Goal: Task Accomplishment & Management: Manage account settings

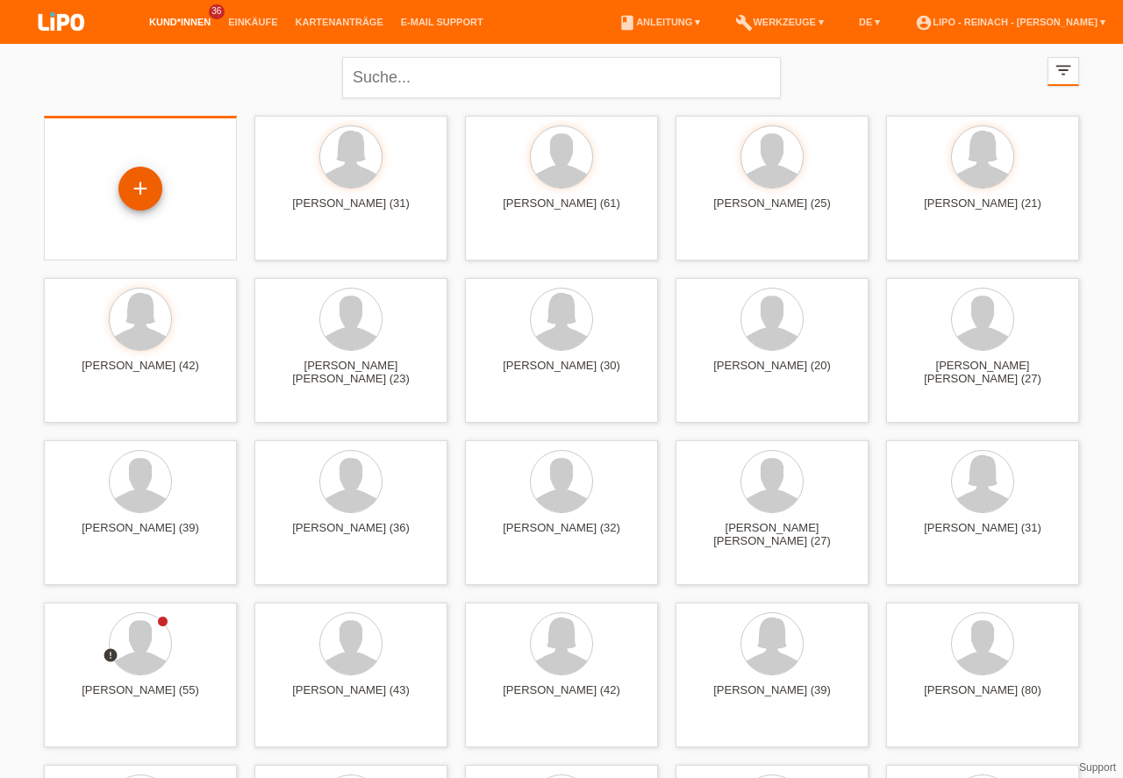
click at [140, 194] on div "+" at bounding box center [140, 189] width 42 height 30
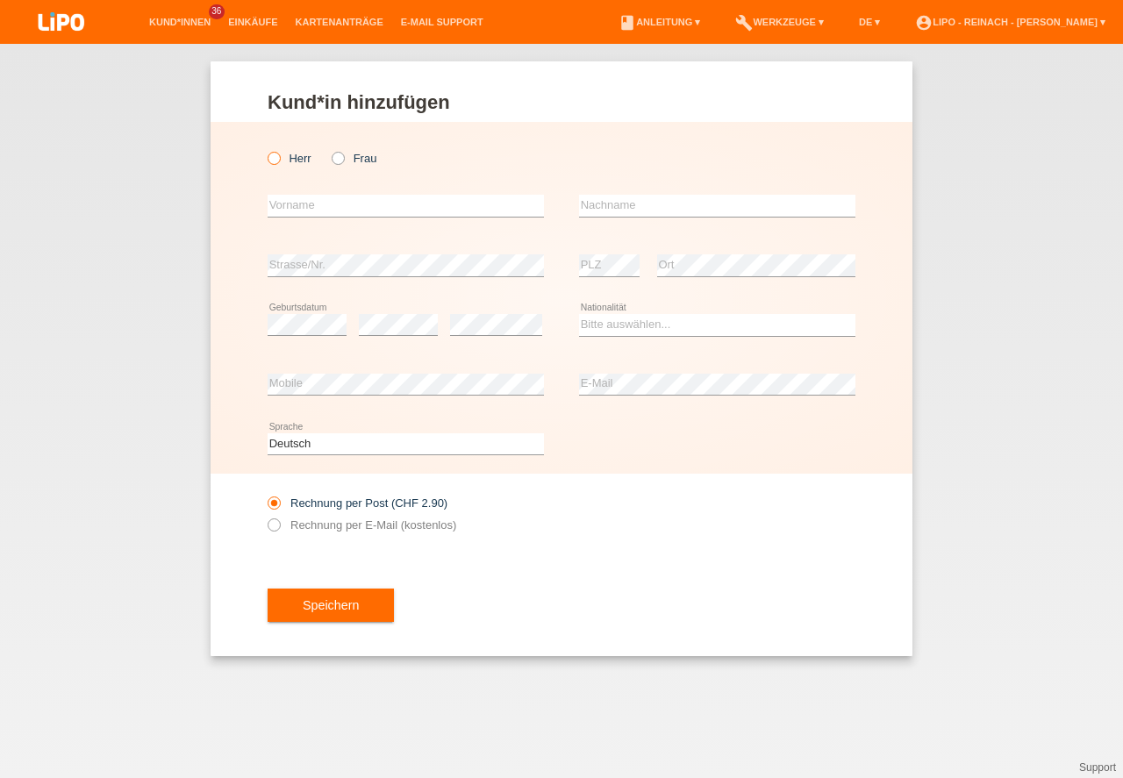
click at [265, 149] on icon at bounding box center [265, 149] width 0 height 0
click at [275, 161] on input "Herr" at bounding box center [273, 157] width 11 height 11
radio input "true"
click at [305, 210] on input "text" at bounding box center [406, 206] width 276 height 22
type input "Dragan"
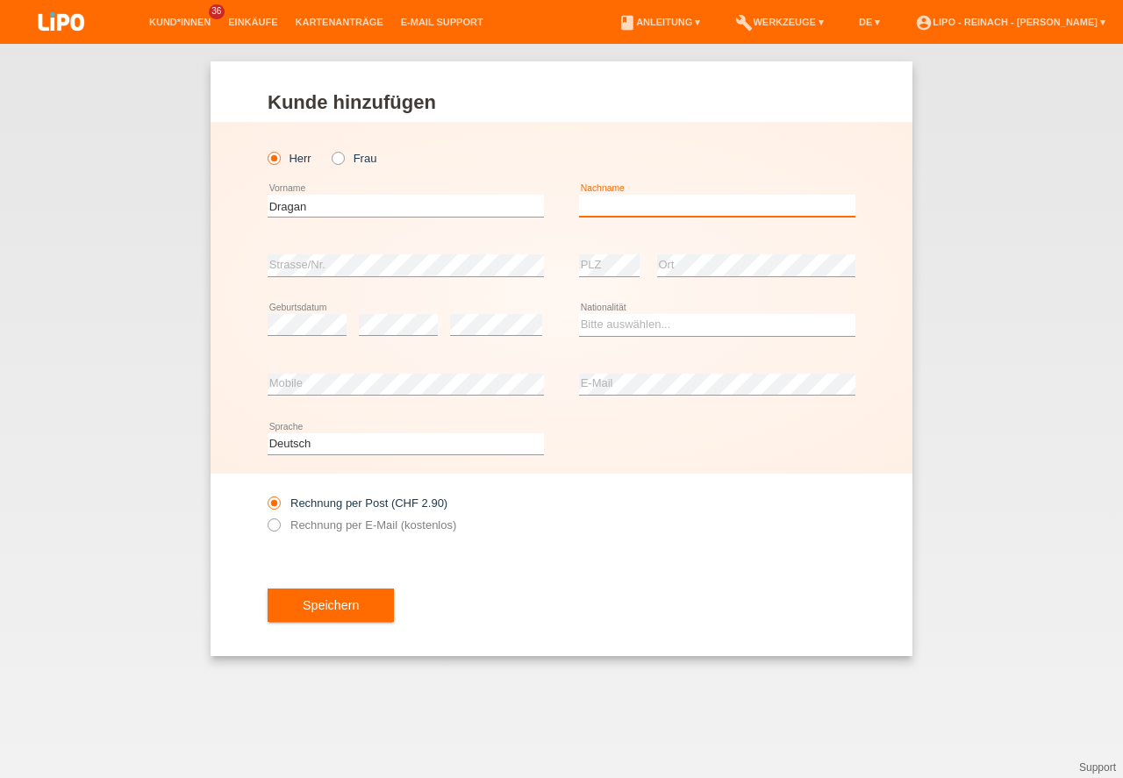
click at [652, 209] on input "text" at bounding box center [717, 206] width 276 height 22
type input "[PERSON_NAME]"
click at [626, 336] on icon at bounding box center [717, 336] width 276 height 1
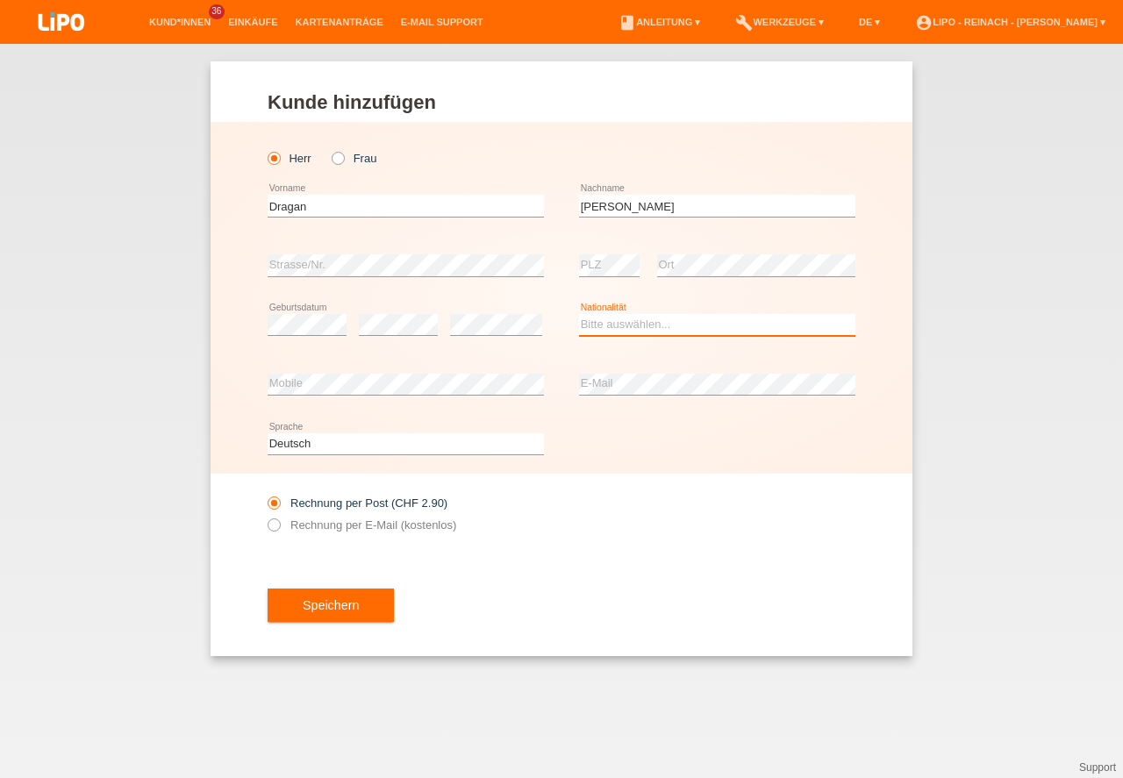
click at [624, 325] on select "Bitte auswählen... [GEOGRAPHIC_DATA] [GEOGRAPHIC_DATA] [GEOGRAPHIC_DATA] [GEOGR…" at bounding box center [717, 324] width 276 height 21
select select "RS"
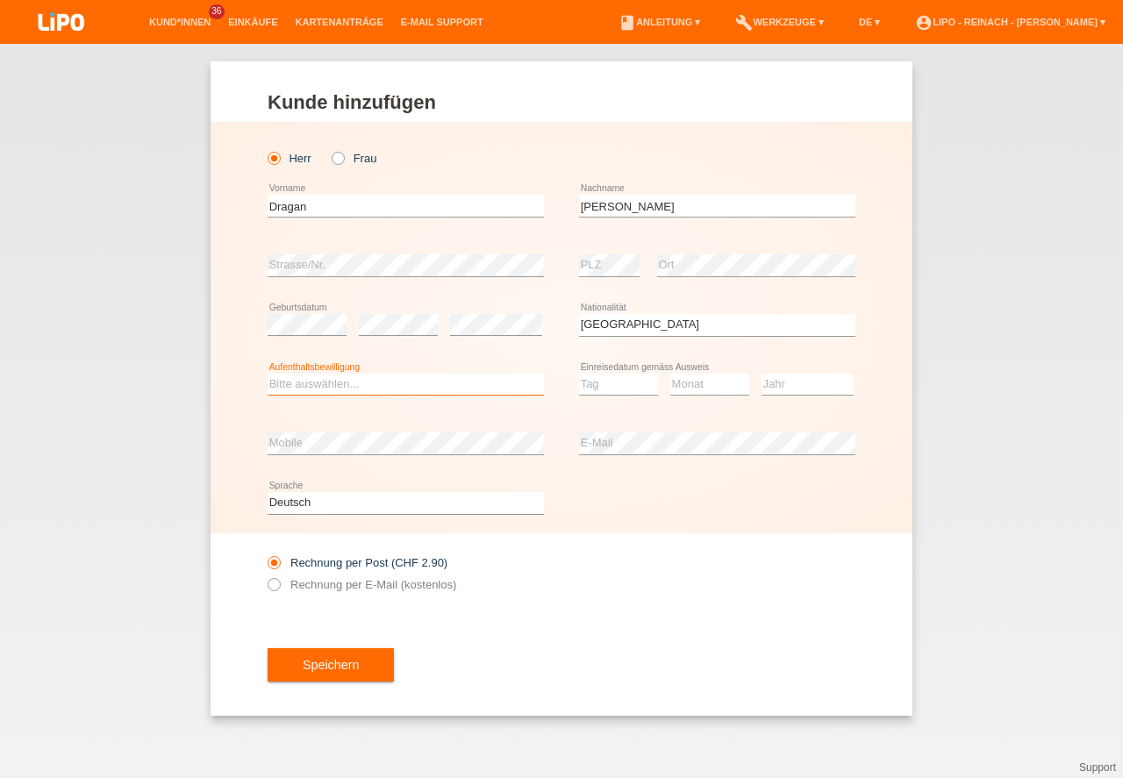
click at [330, 387] on select "Bitte auswählen... C B B - Flüchtlingsstatus Andere" at bounding box center [406, 384] width 276 height 21
select select "C"
click at [0, 0] on option "C" at bounding box center [0, 0] width 0 height 0
click at [602, 383] on select "Tag 01 02 03 04 05 06 07 08 09 10 11" at bounding box center [618, 384] width 79 height 21
select select "02"
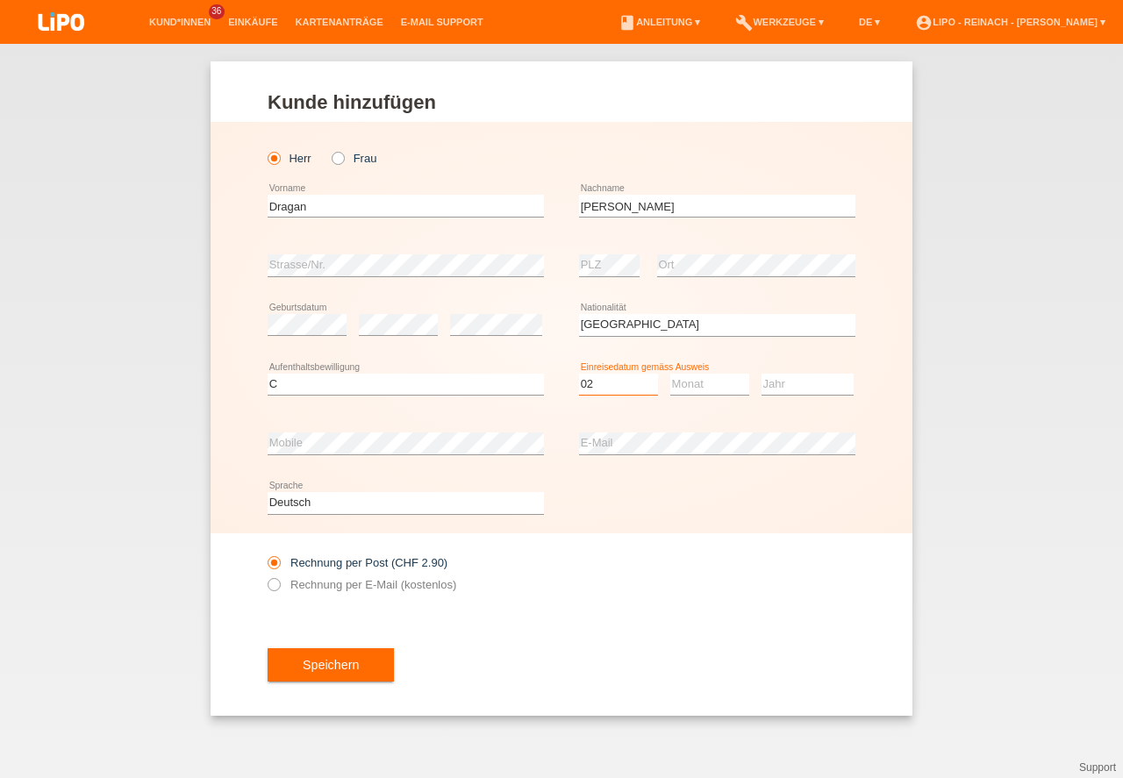
click at [0, 0] on option "02" at bounding box center [0, 0] width 0 height 0
click at [703, 378] on select "Monat 01 02 03 04 05 06 07 08 09 10 11" at bounding box center [709, 384] width 79 height 21
select select "03"
click at [0, 0] on option "03" at bounding box center [0, 0] width 0 height 0
click at [802, 382] on select "Jahr 2025 2024 2023 2022 2021 2020 2019 2018 2017 2016 2015 2014 2013 2012 2011…" at bounding box center [807, 384] width 92 height 21
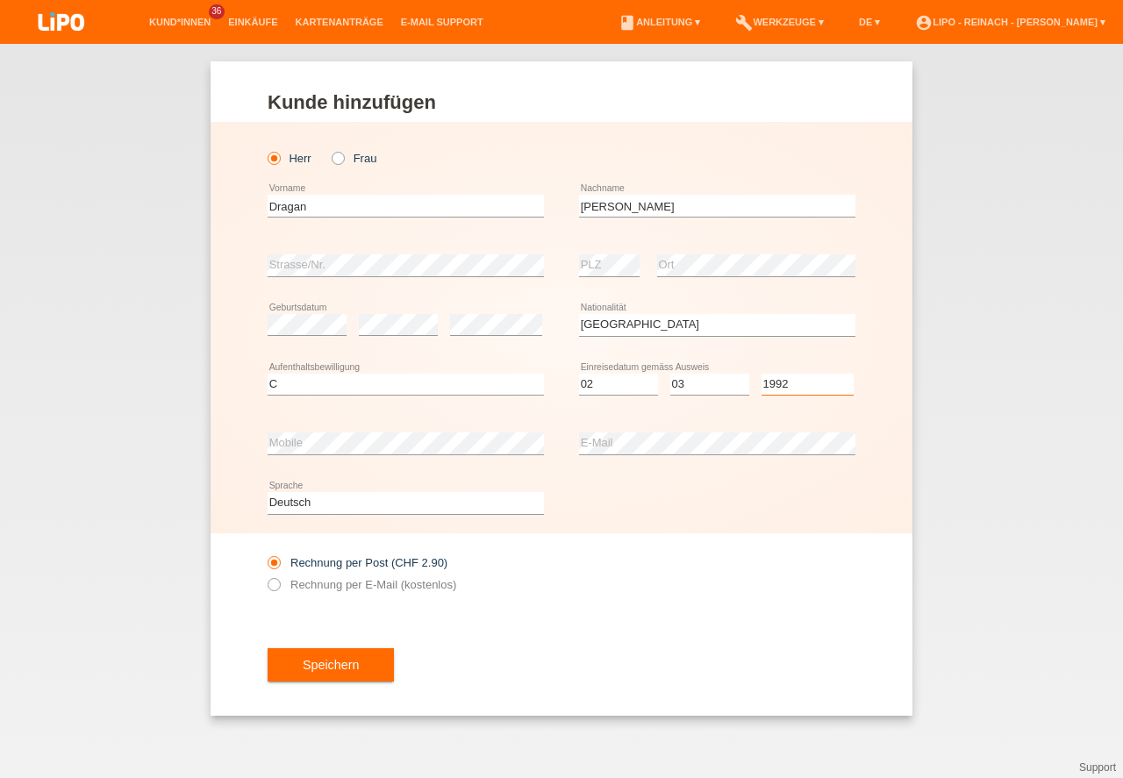
click at [801, 382] on select "Jahr 2025 2024 2023 2022 2021 2020 2019 2018 2017 2016 2015 2014 2013 2012 2011…" at bounding box center [807, 384] width 92 height 21
select select "1992"
click at [368, 676] on button "Speichern" at bounding box center [331, 664] width 126 height 33
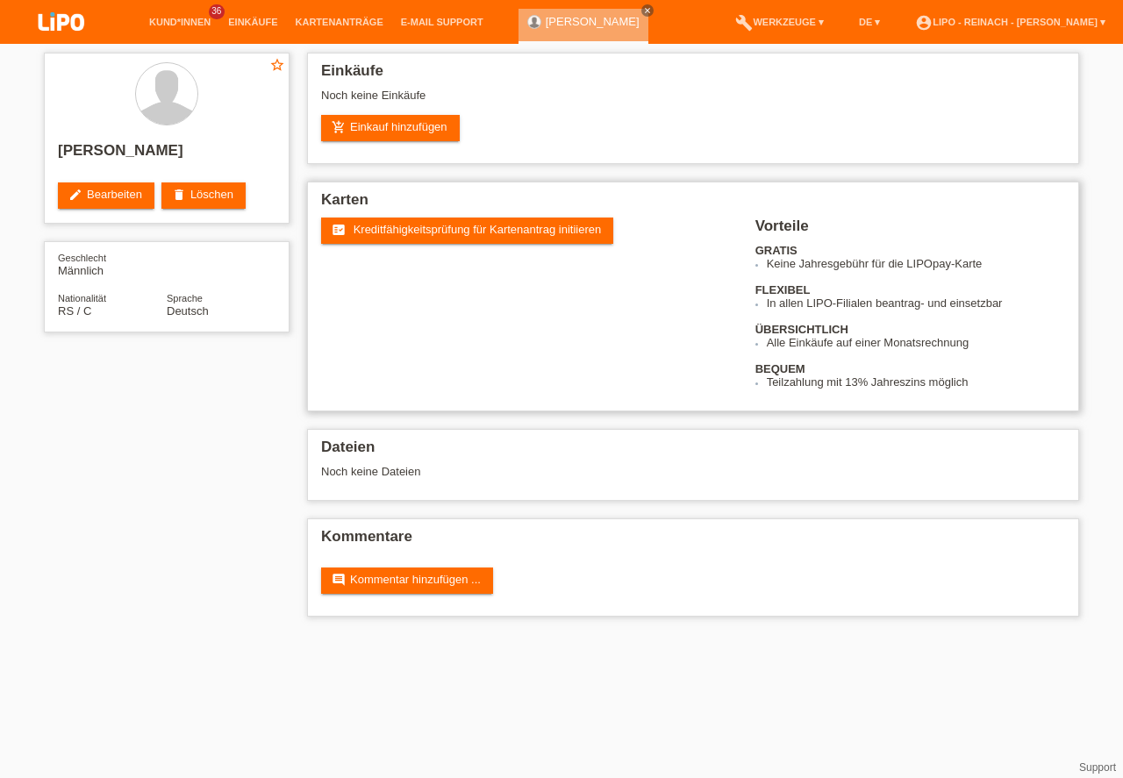
click at [438, 229] on span "Kreditfähigkeitsprüfung für Kartenantrag initiieren" at bounding box center [477, 229] width 248 height 13
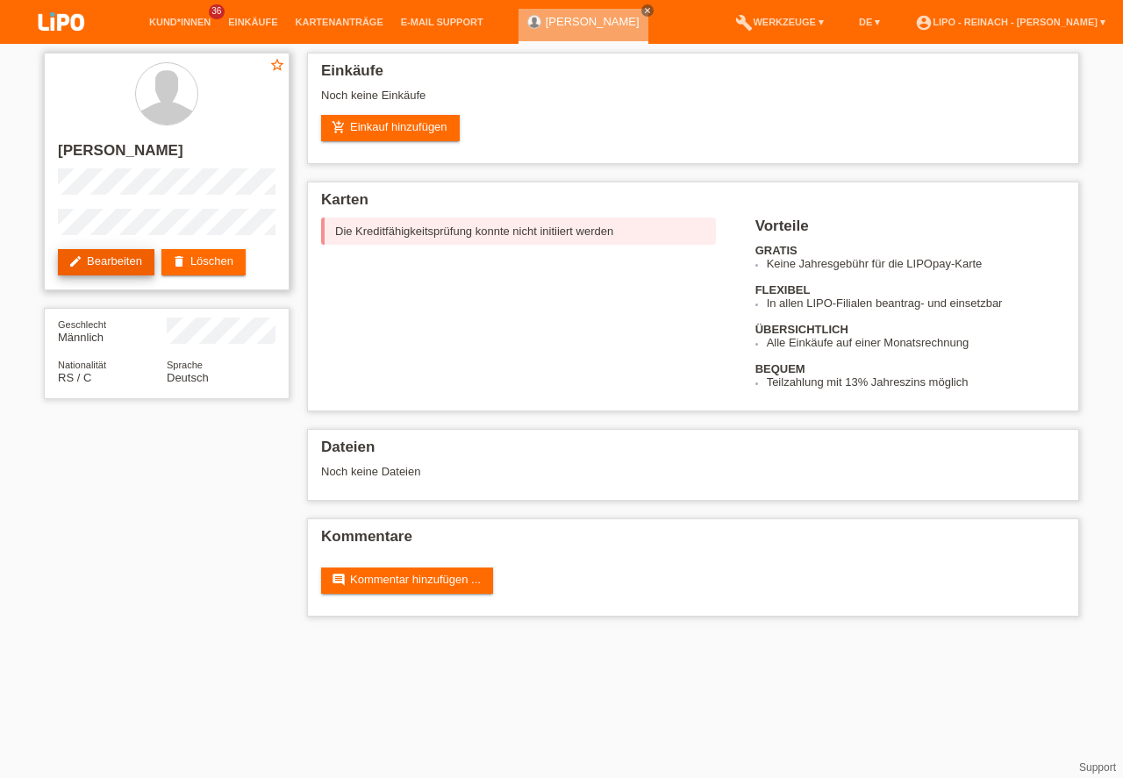
click at [107, 253] on link "edit Bearbeiten" at bounding box center [106, 262] width 96 height 26
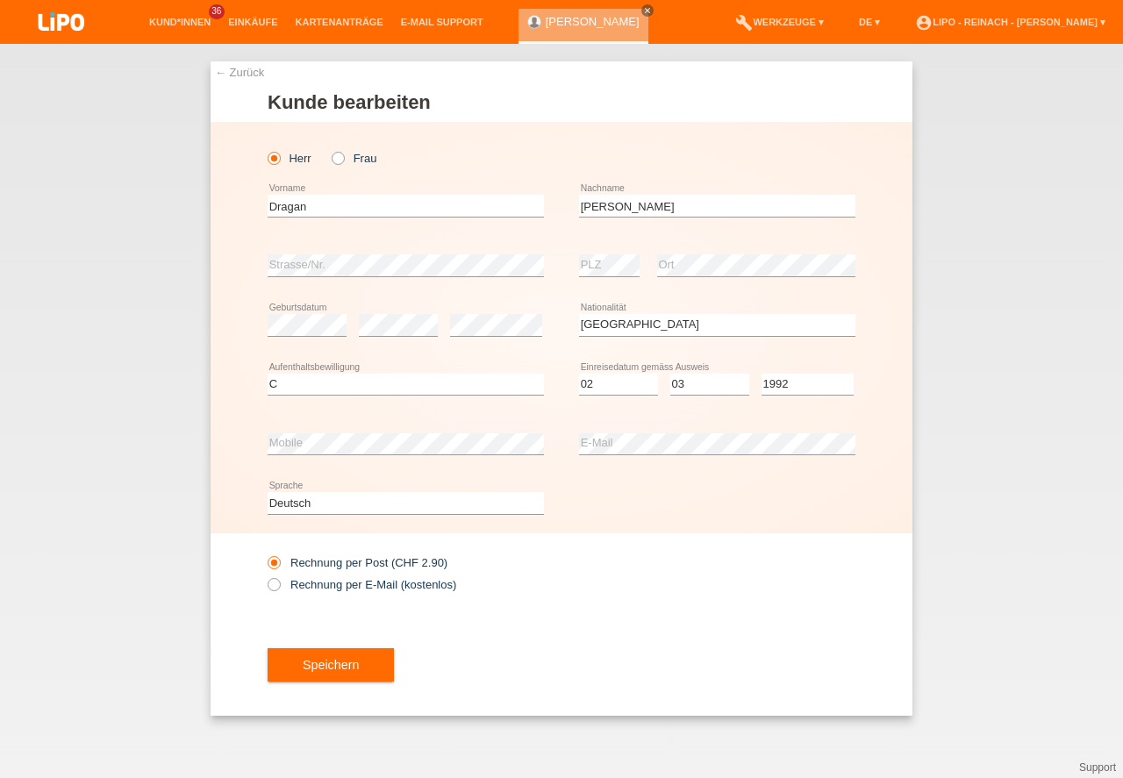
select select "RS"
select select "C"
select select "02"
select select "03"
select select "1992"
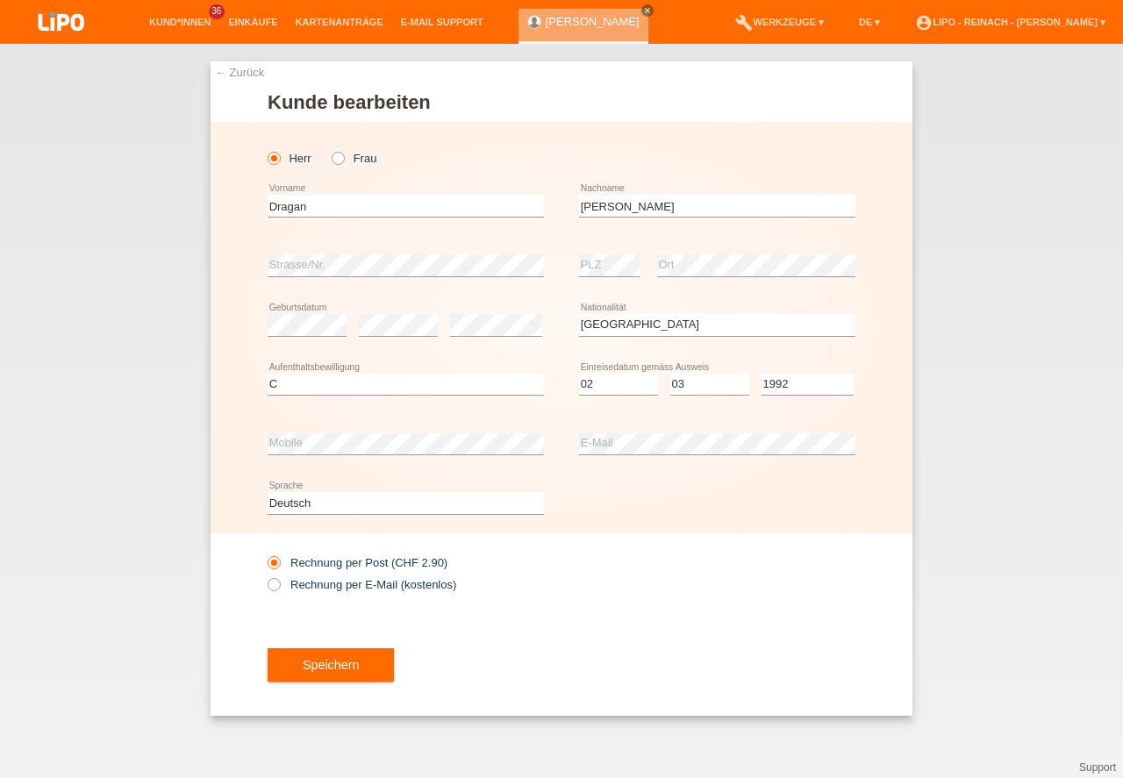
click at [334, 654] on button "Speichern" at bounding box center [331, 664] width 126 height 33
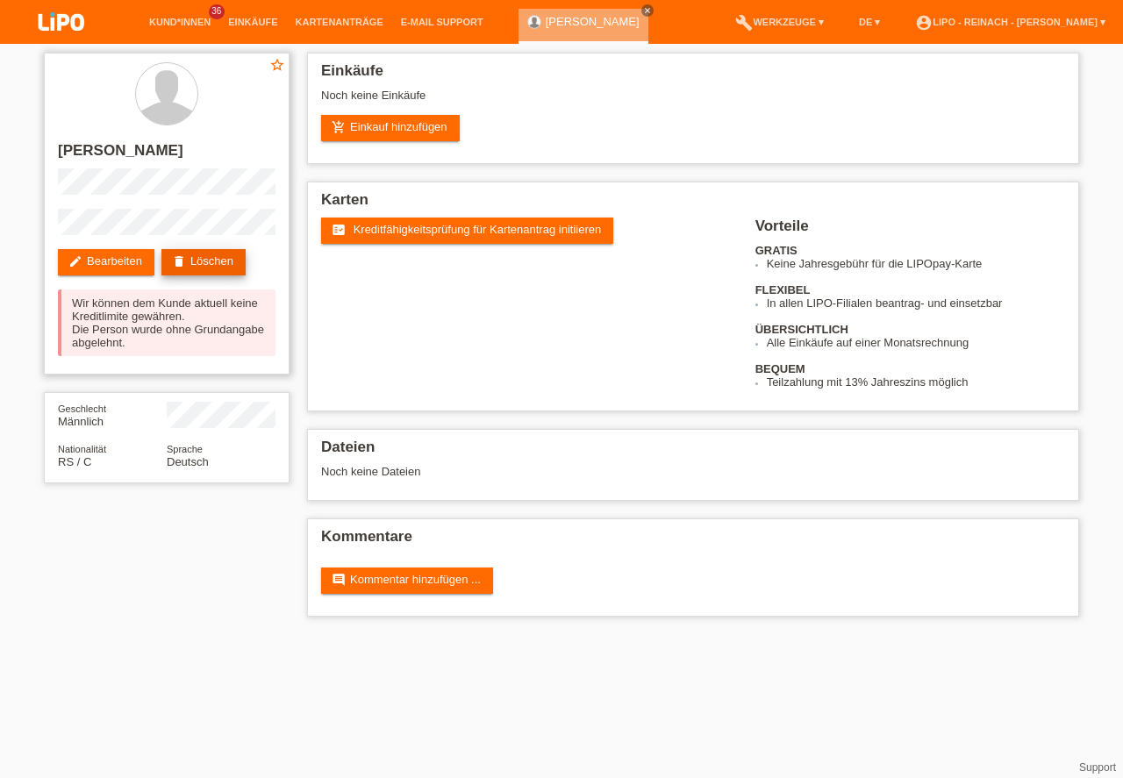
click at [211, 264] on link "delete Löschen" at bounding box center [203, 262] width 84 height 26
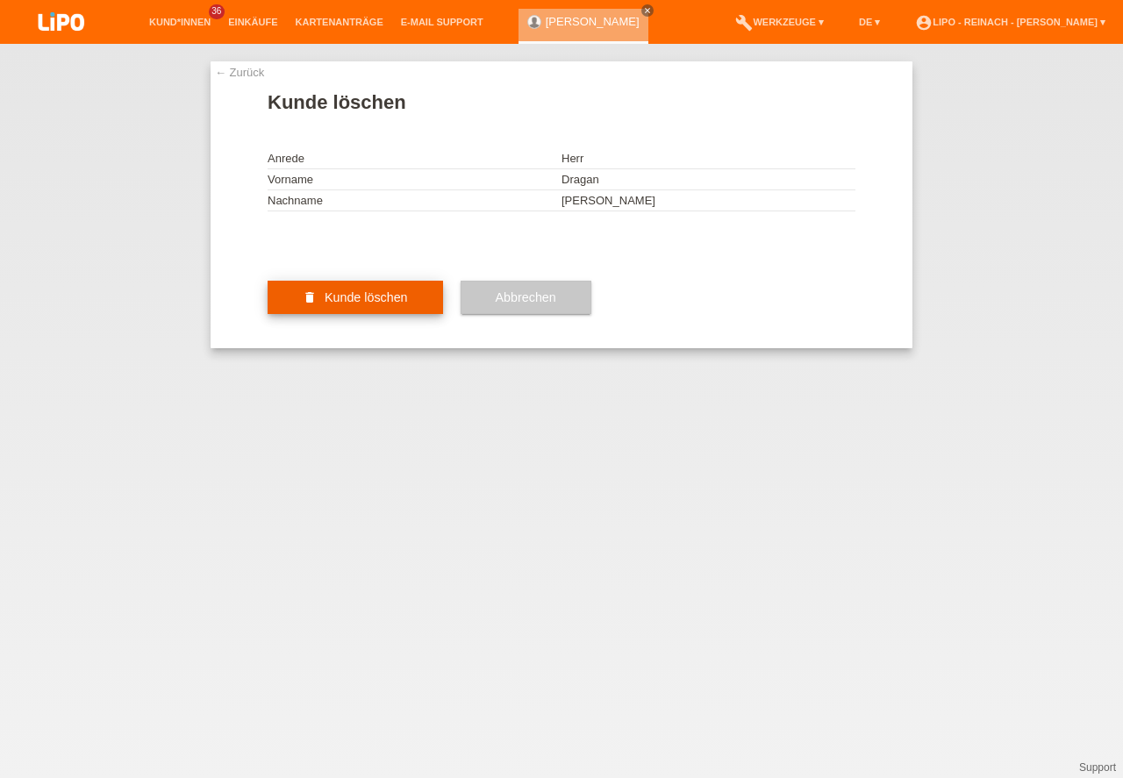
click at [345, 314] on button "delete Kunde löschen" at bounding box center [355, 297] width 175 height 33
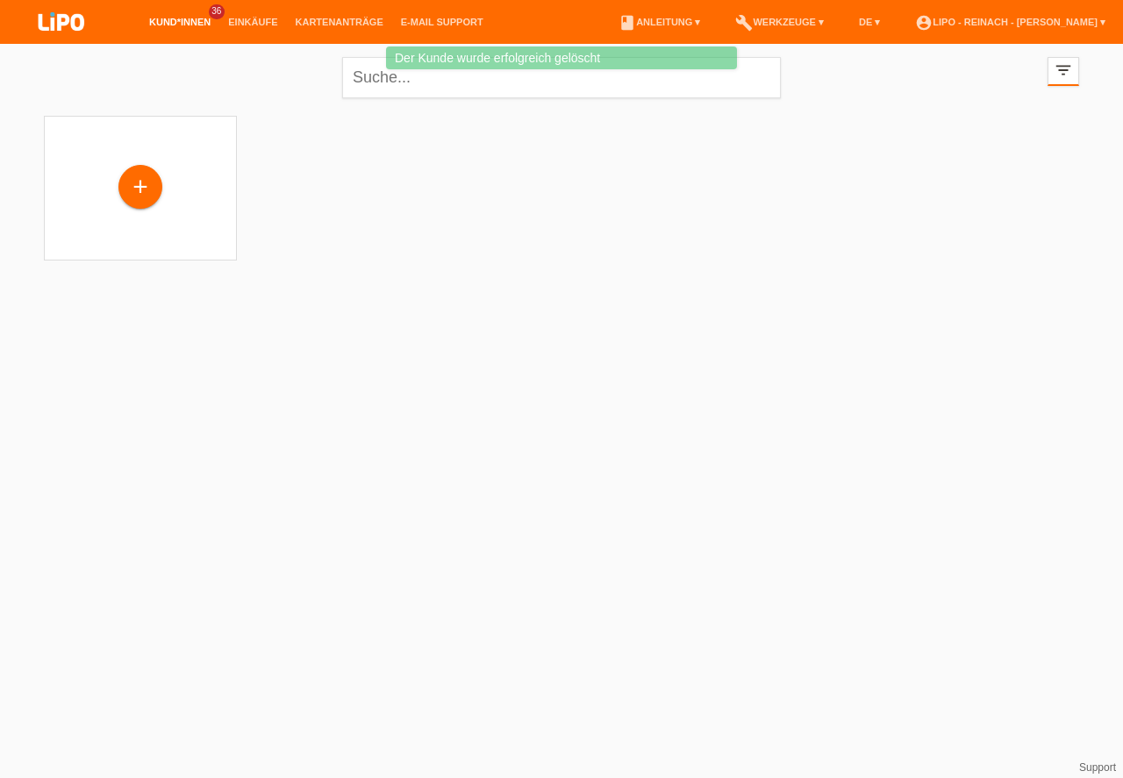
click at [982, 16] on li "account_circle LIPO - Reinach - [PERSON_NAME] ▾" at bounding box center [1010, 22] width 208 height 45
click at [991, 25] on link "account_circle LIPO - Reinach - [PERSON_NAME] ▾" at bounding box center [1010, 22] width 208 height 11
click at [1042, 19] on link "account_circle LIPO - Reinach - [PERSON_NAME] ▾" at bounding box center [1010, 22] width 208 height 11
click at [1022, 22] on link "account_circle LIPO - Reinach - [PERSON_NAME] ▾" at bounding box center [1010, 22] width 208 height 11
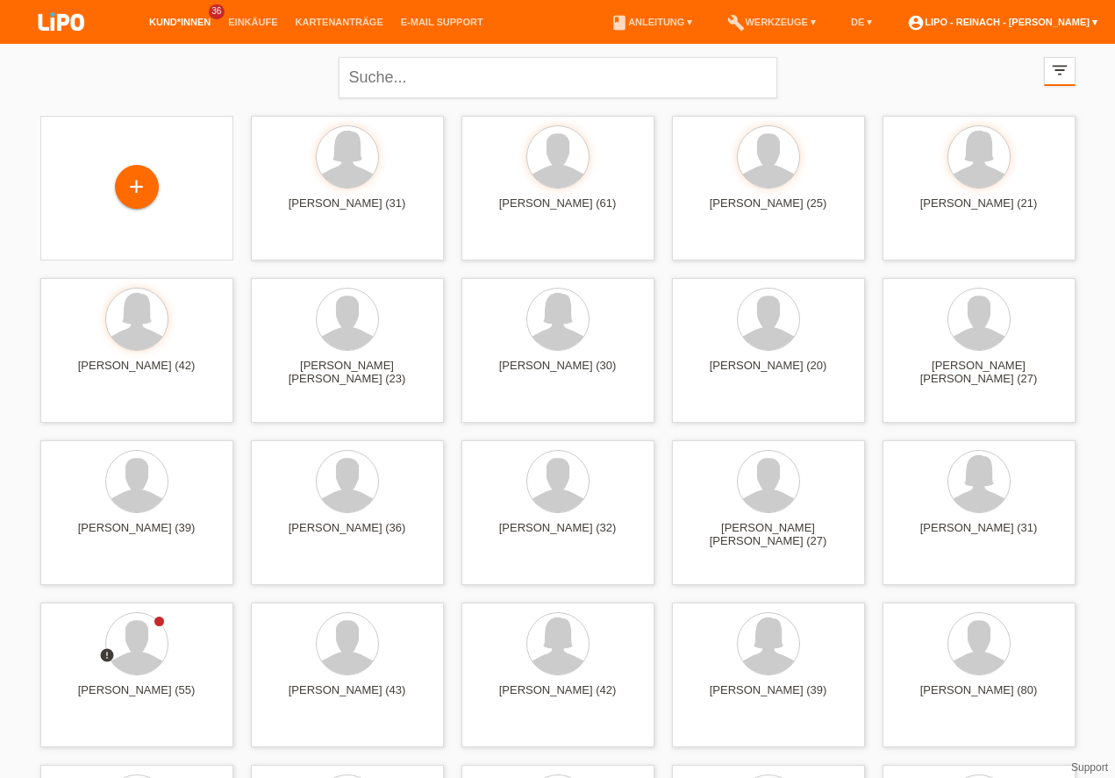
click at [1031, 20] on link "account_circle LIPO - Reinach - [PERSON_NAME] ▾" at bounding box center [1002, 22] width 208 height 11
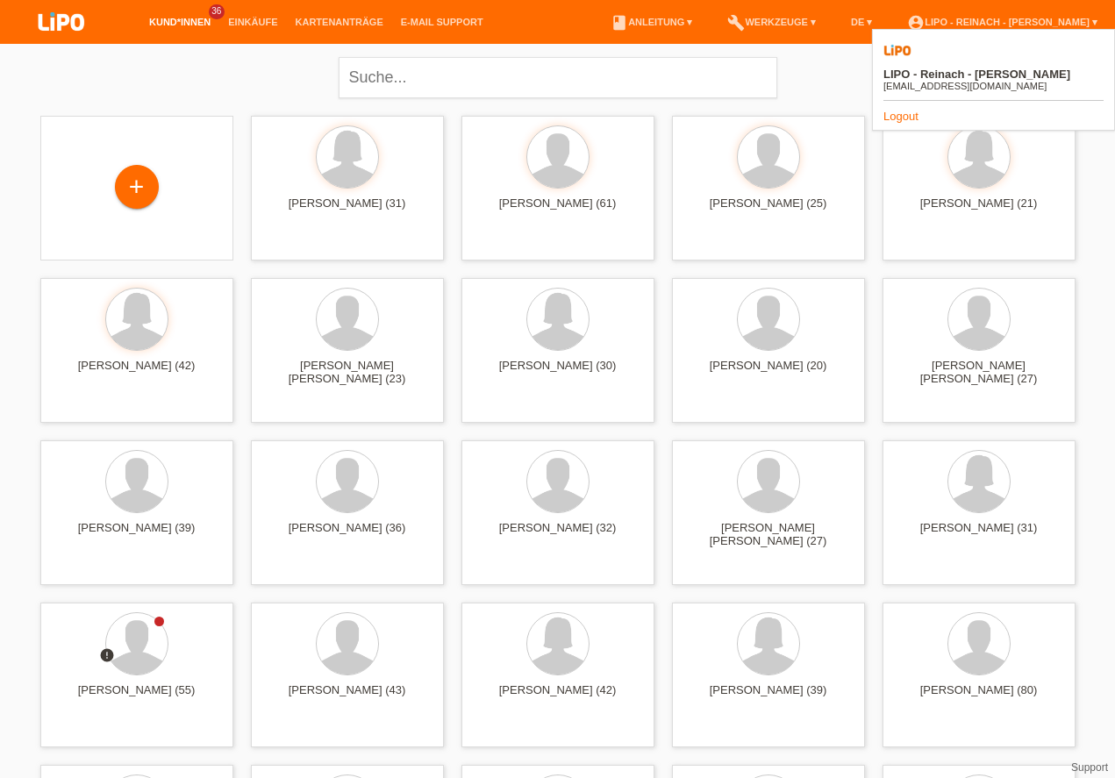
click at [907, 110] on link "Logout" at bounding box center [900, 116] width 35 height 13
